Goal: Obtain resource: Download file/media

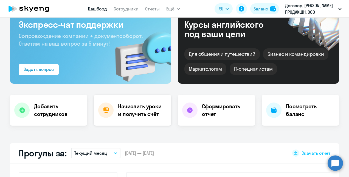
select select "30"
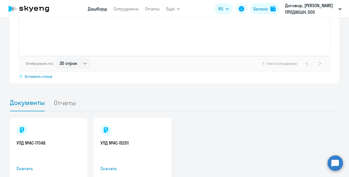
scroll to position [505, 0]
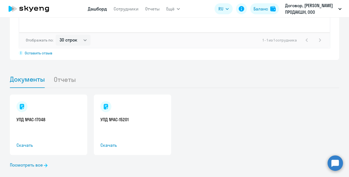
drag, startPoint x: 19, startPoint y: 157, endPoint x: 21, endPoint y: 160, distance: 3.2
click at [19, 161] on link "Посмотреть все" at bounding box center [29, 164] width 38 height 7
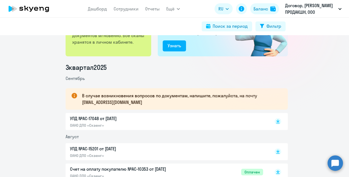
scroll to position [82, 0]
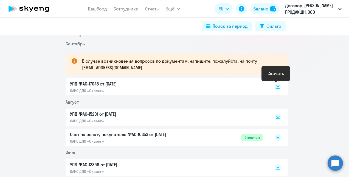
click at [275, 86] on rect at bounding box center [278, 86] width 7 height 7
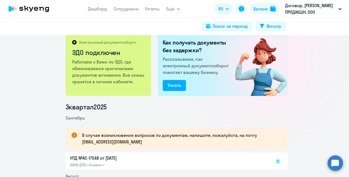
scroll to position [0, 0]
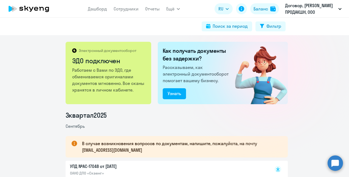
click at [41, 9] on icon at bounding box center [29, 9] width 48 height 14
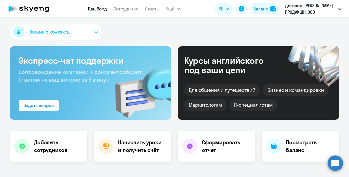
select select "30"
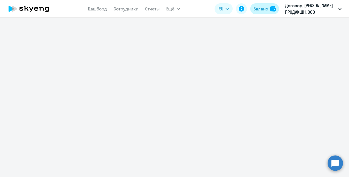
click at [260, 9] on div "Баланс" at bounding box center [261, 8] width 15 height 7
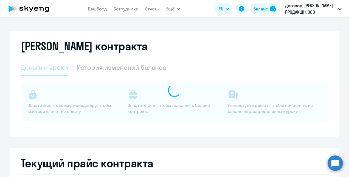
select select "english_adult_not_native_speaker"
